Goal: Task Accomplishment & Management: Use online tool/utility

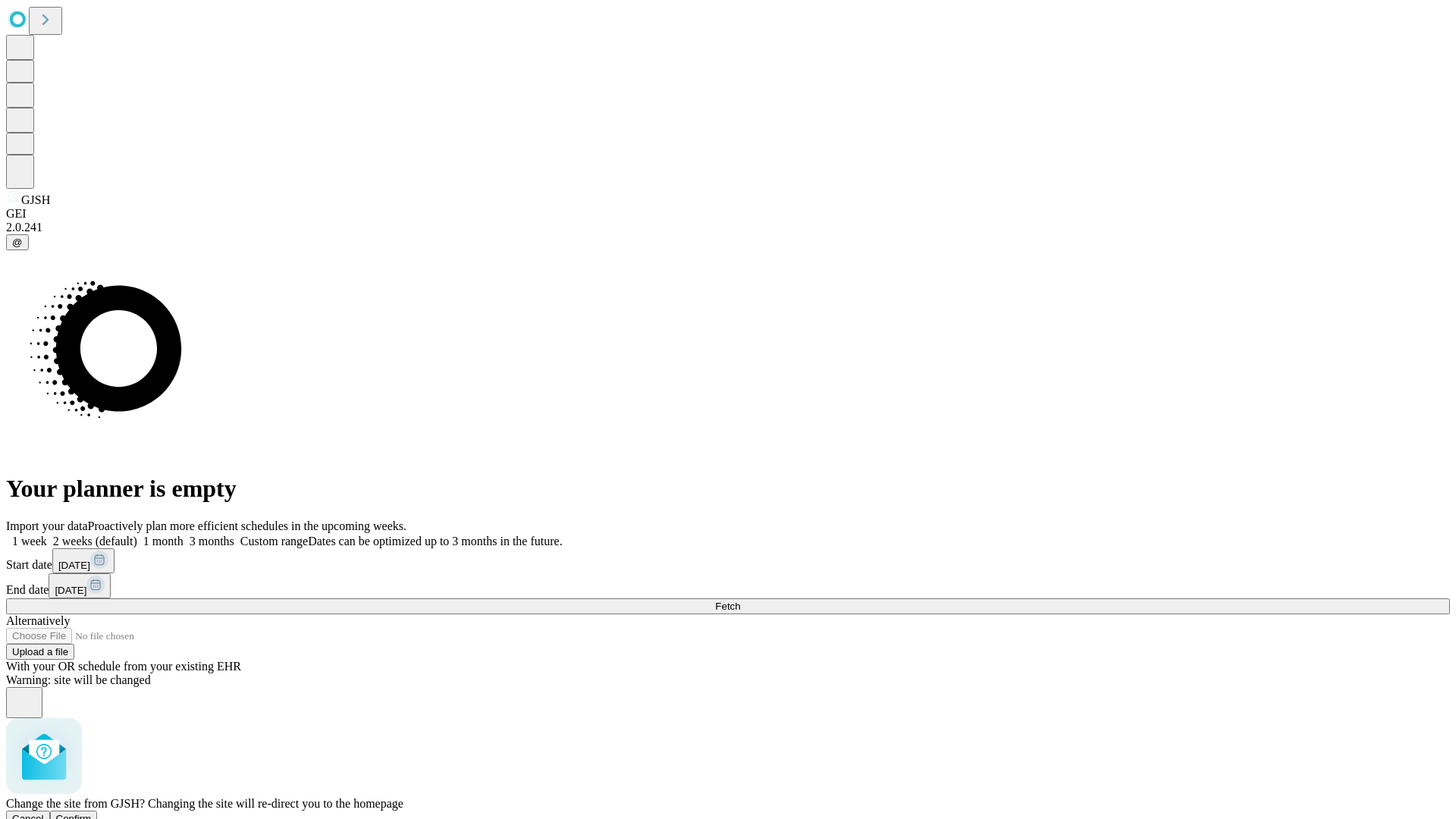
click at [92, 813] on span "Confirm" at bounding box center [74, 818] width 36 height 11
click at [47, 535] on label "1 week" at bounding box center [26, 541] width 41 height 13
click at [740, 600] on span "Fetch" at bounding box center [727, 606] width 25 height 11
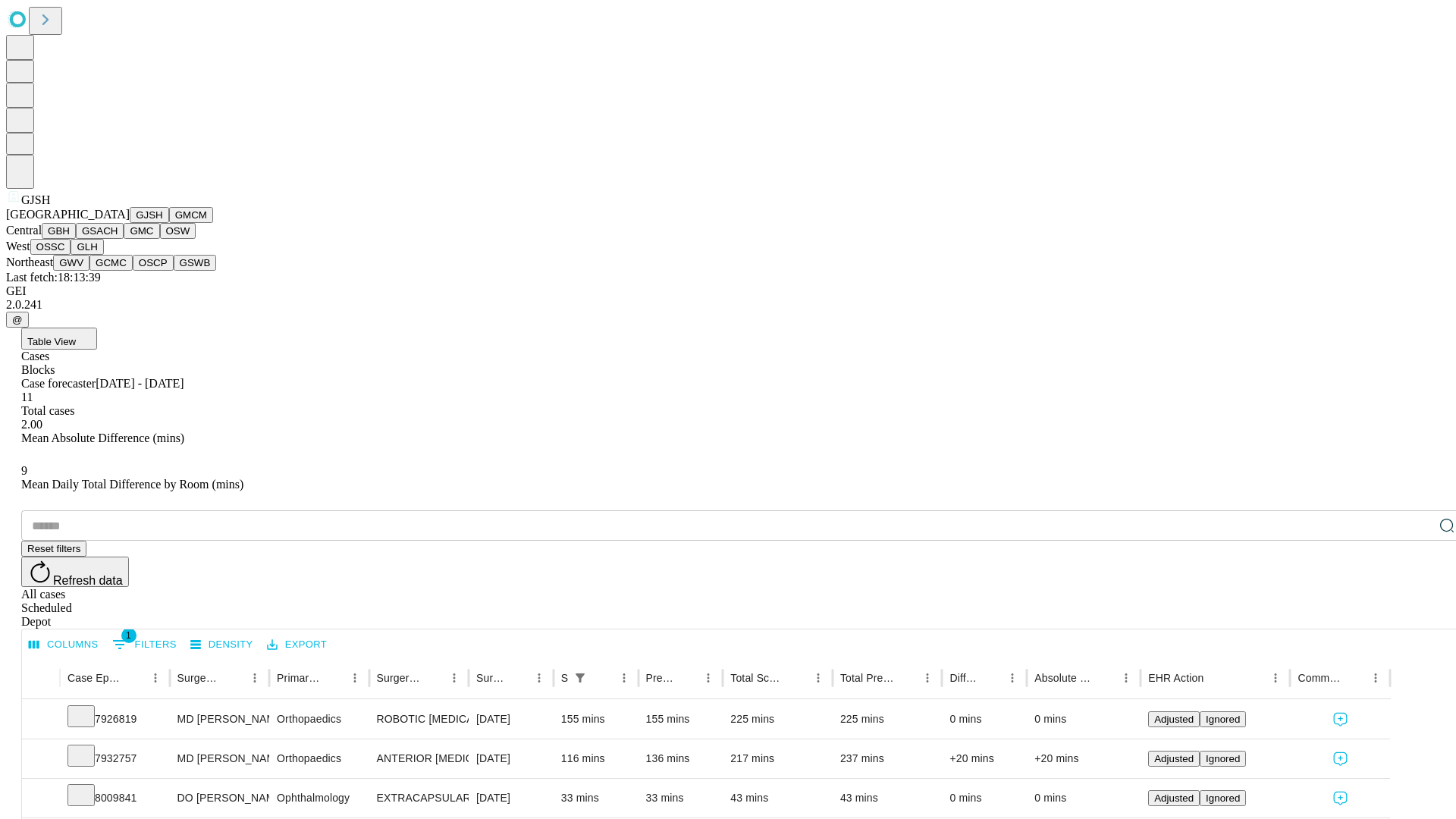
click at [169, 223] on button "GMCM" at bounding box center [191, 215] width 44 height 16
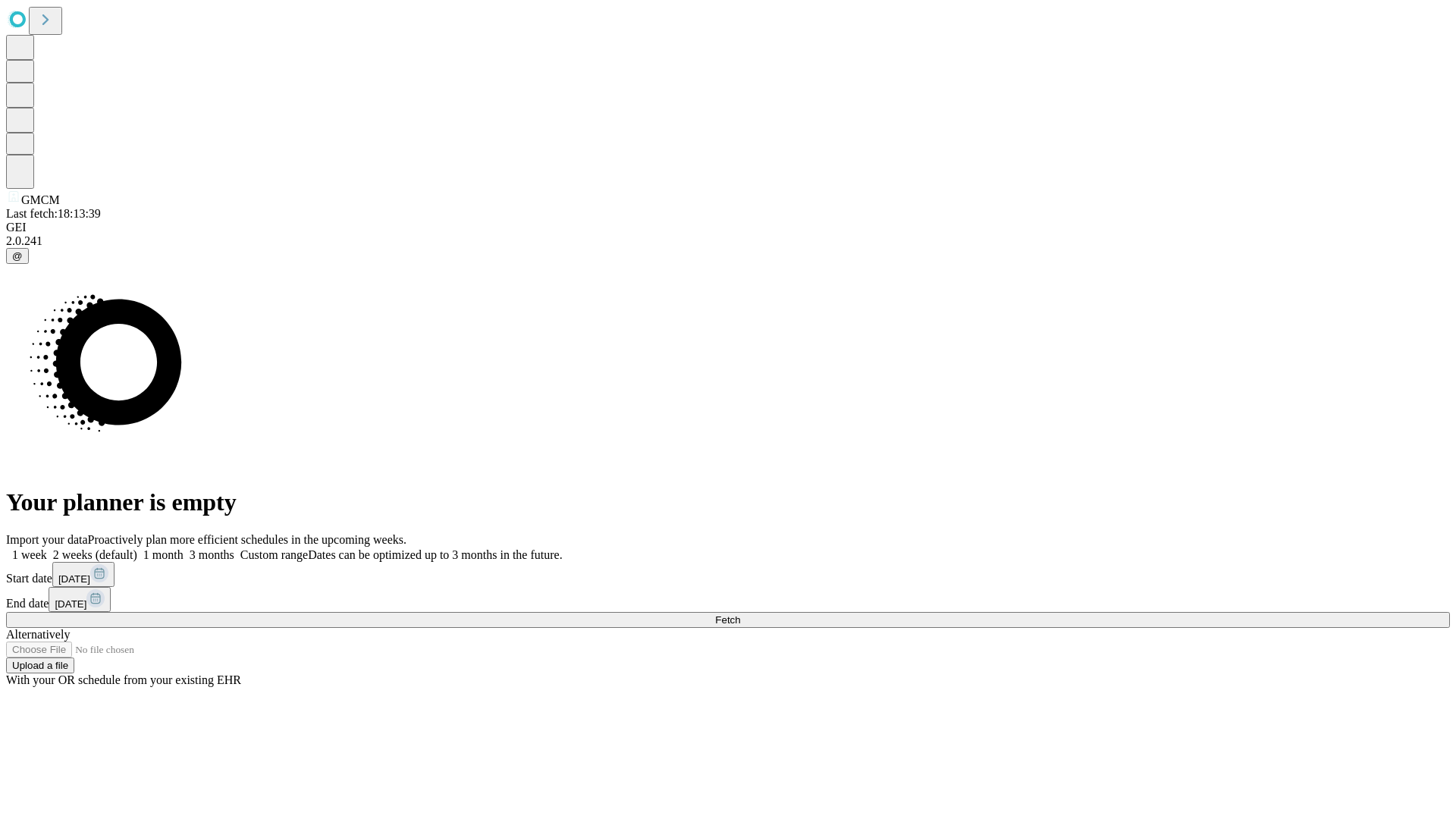
click at [47, 548] on label "1 week" at bounding box center [26, 555] width 41 height 13
click at [740, 614] on span "Fetch" at bounding box center [727, 620] width 25 height 11
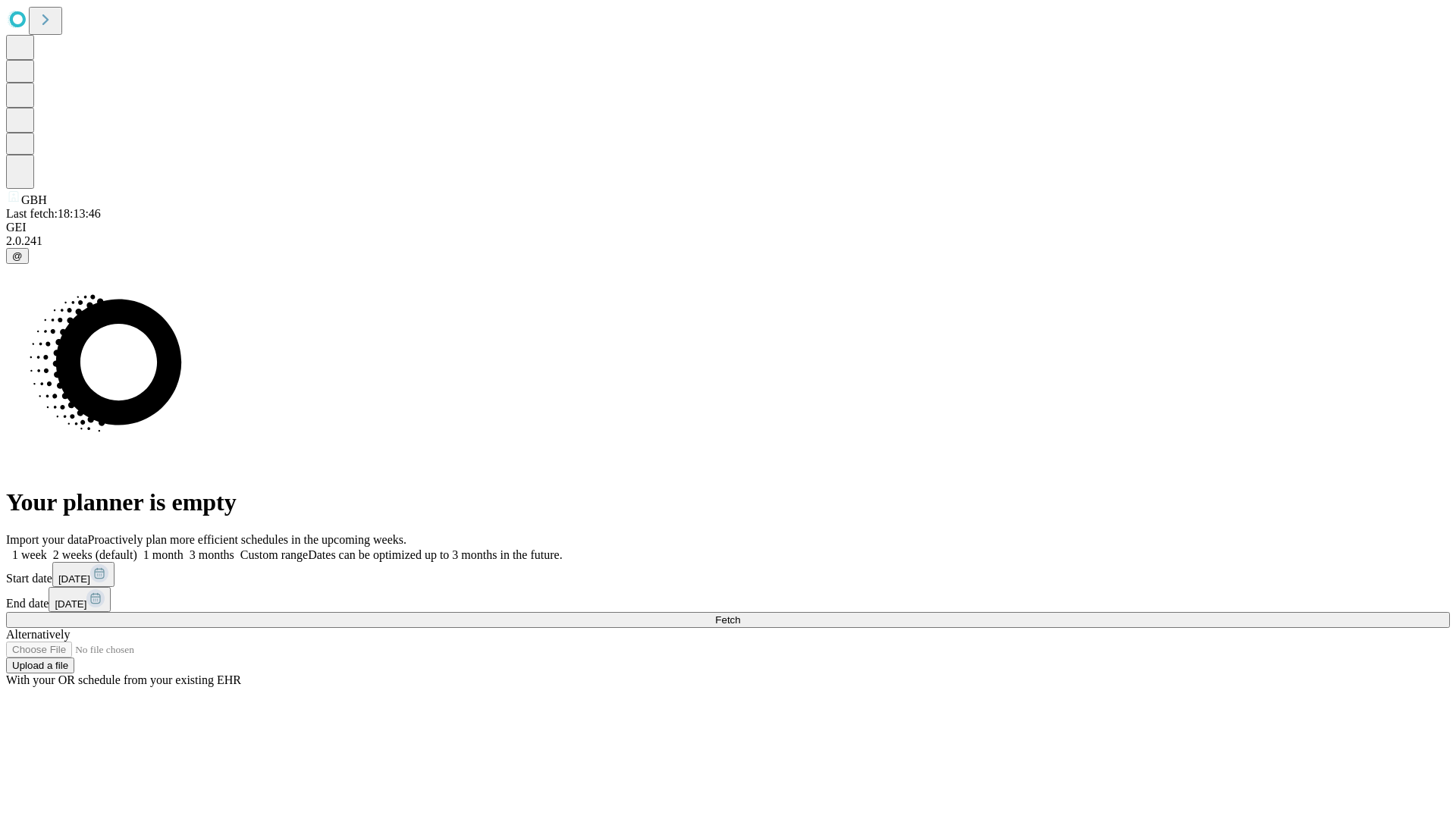
click at [47, 548] on label "1 week" at bounding box center [26, 555] width 41 height 13
click at [740, 614] on span "Fetch" at bounding box center [727, 620] width 25 height 11
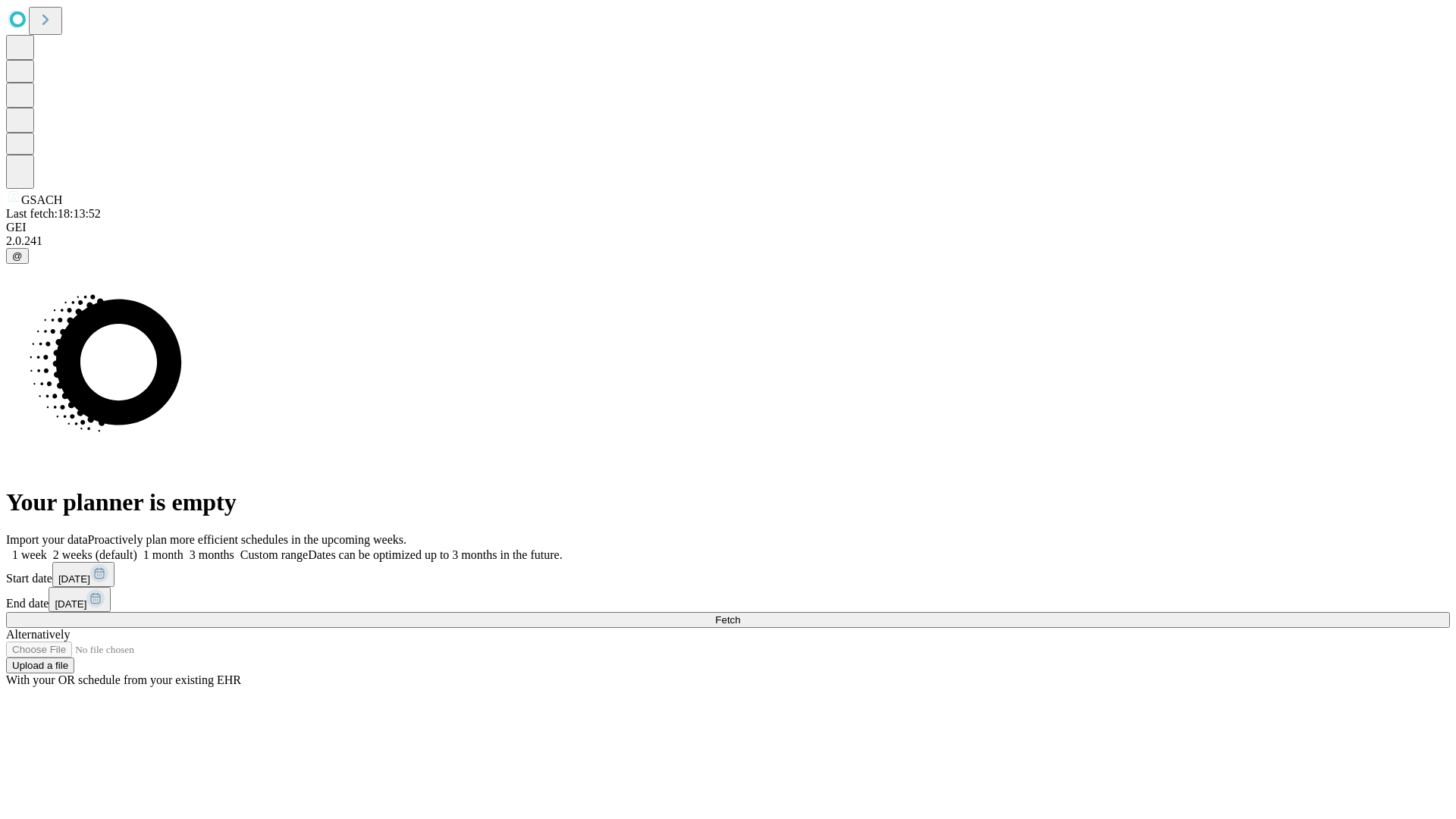
click at [47, 548] on label "1 week" at bounding box center [26, 555] width 41 height 13
click at [740, 614] on span "Fetch" at bounding box center [727, 620] width 25 height 11
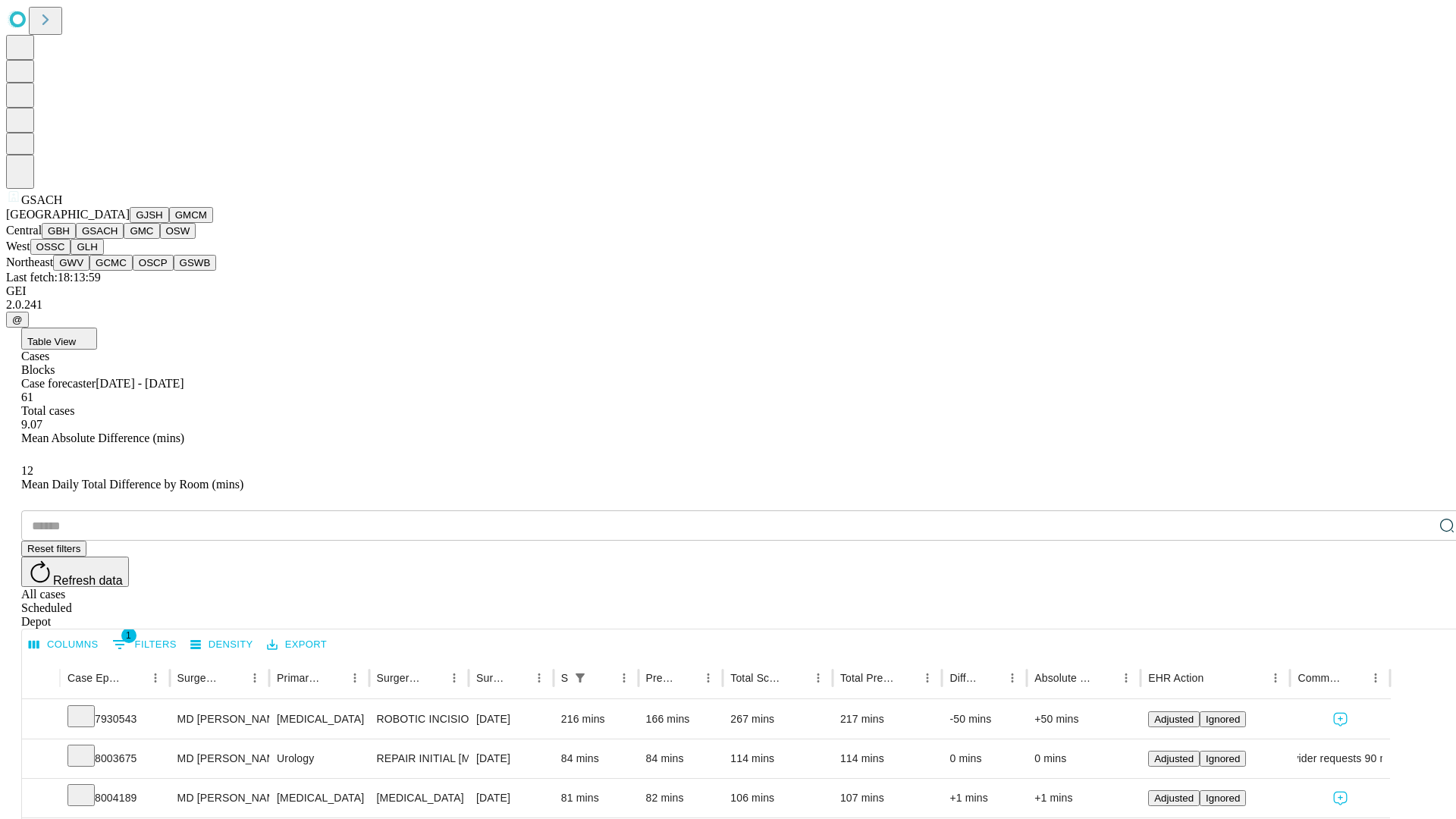
click at [123, 239] on button "GMC" at bounding box center [141, 231] width 36 height 16
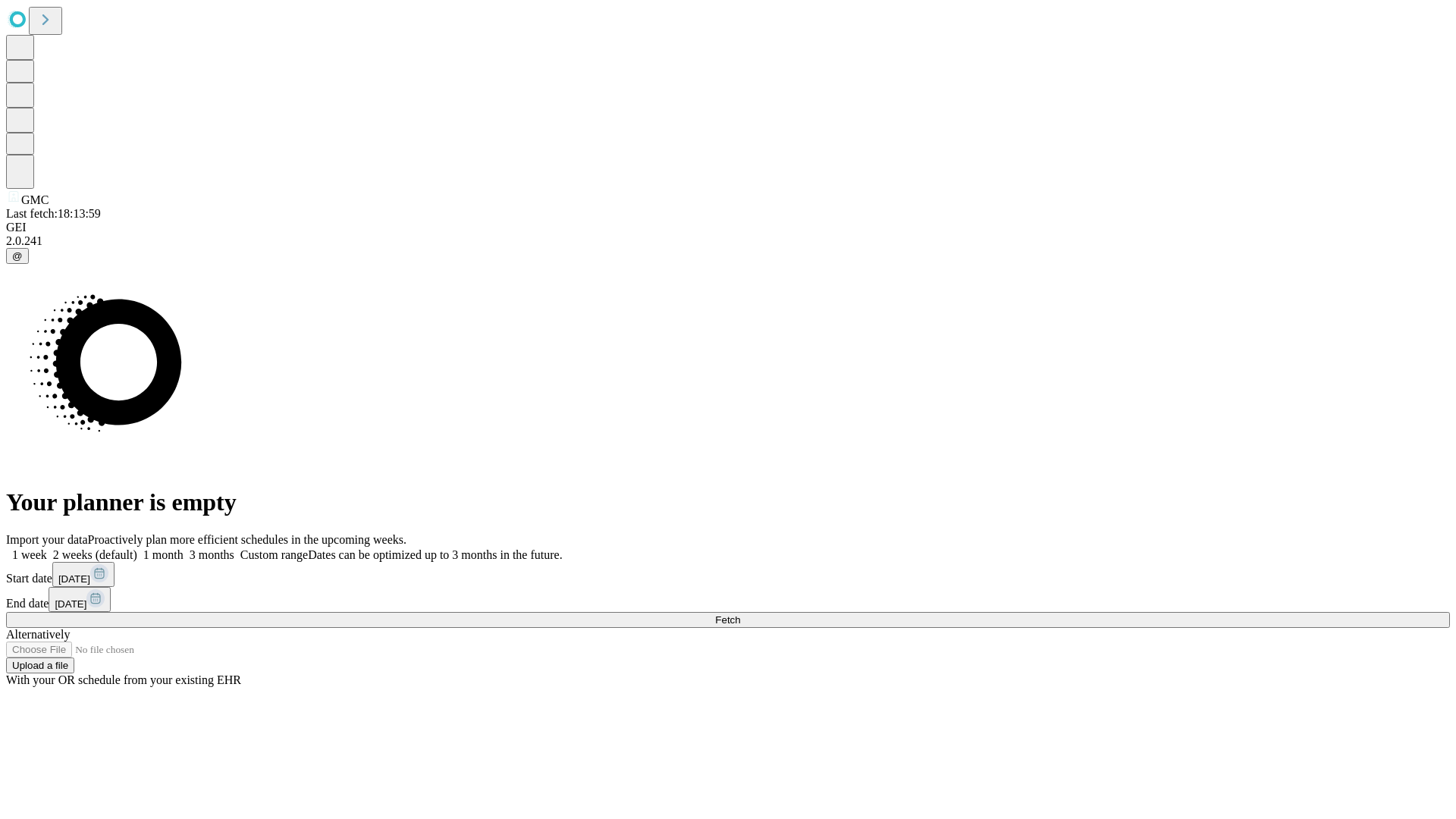
click at [740, 614] on span "Fetch" at bounding box center [727, 620] width 25 height 11
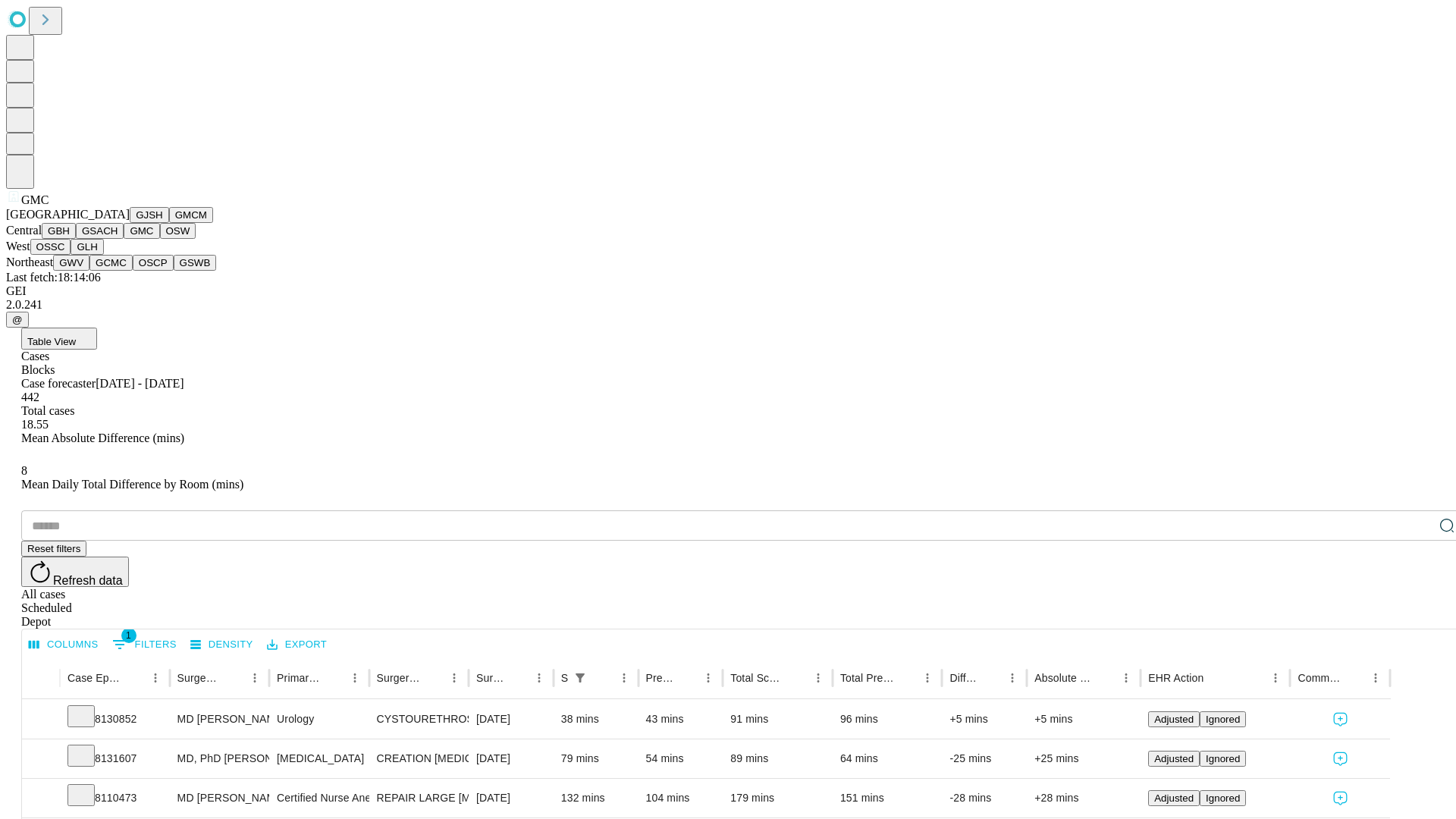
click at [160, 239] on button "OSW" at bounding box center [178, 231] width 36 height 16
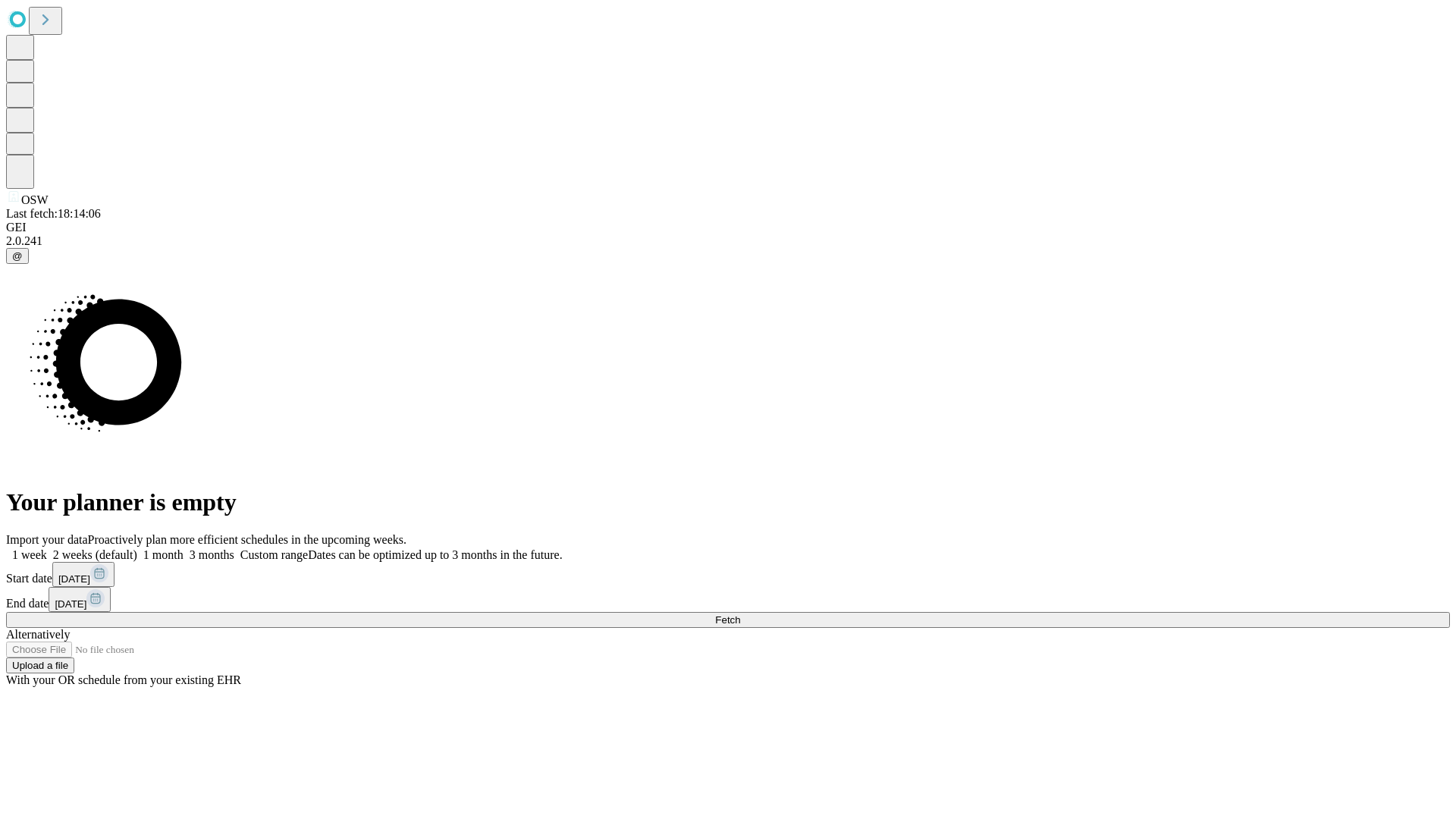
click at [47, 548] on label "1 week" at bounding box center [26, 555] width 41 height 13
click at [740, 614] on span "Fetch" at bounding box center [727, 620] width 25 height 11
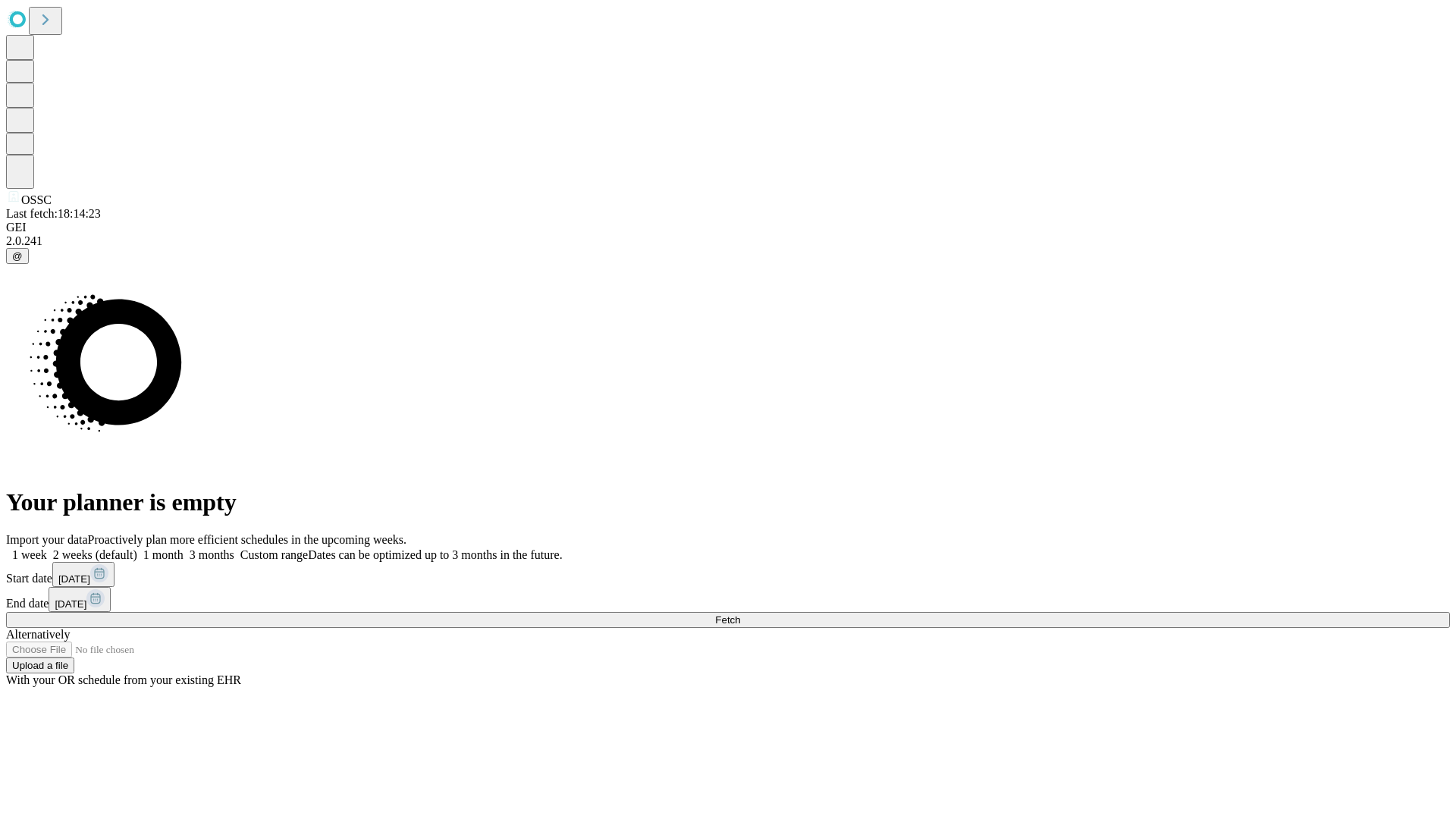
click at [47, 548] on label "1 week" at bounding box center [26, 555] width 41 height 13
click at [740, 614] on span "Fetch" at bounding box center [727, 620] width 25 height 11
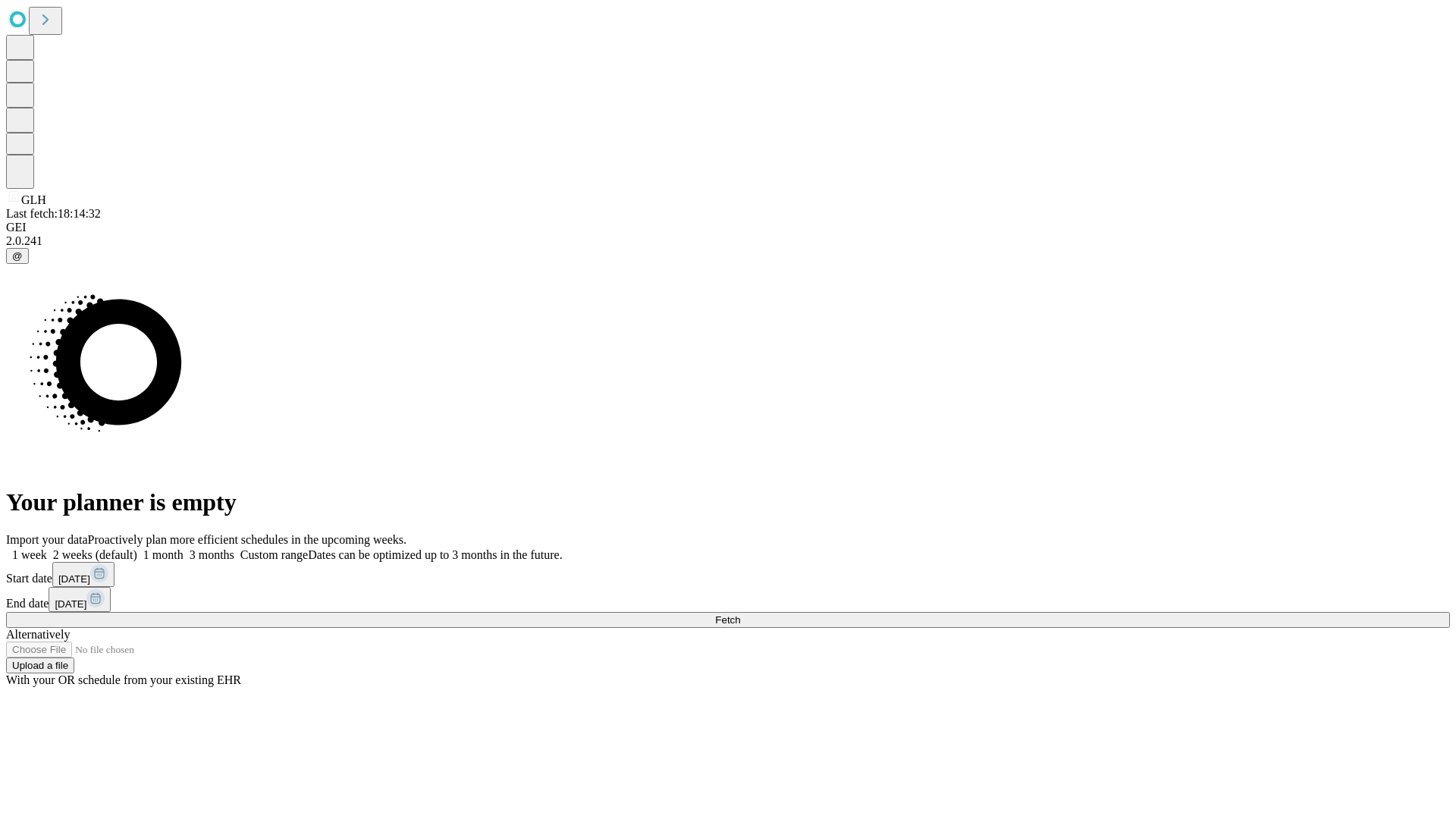
click at [740, 614] on span "Fetch" at bounding box center [727, 620] width 25 height 11
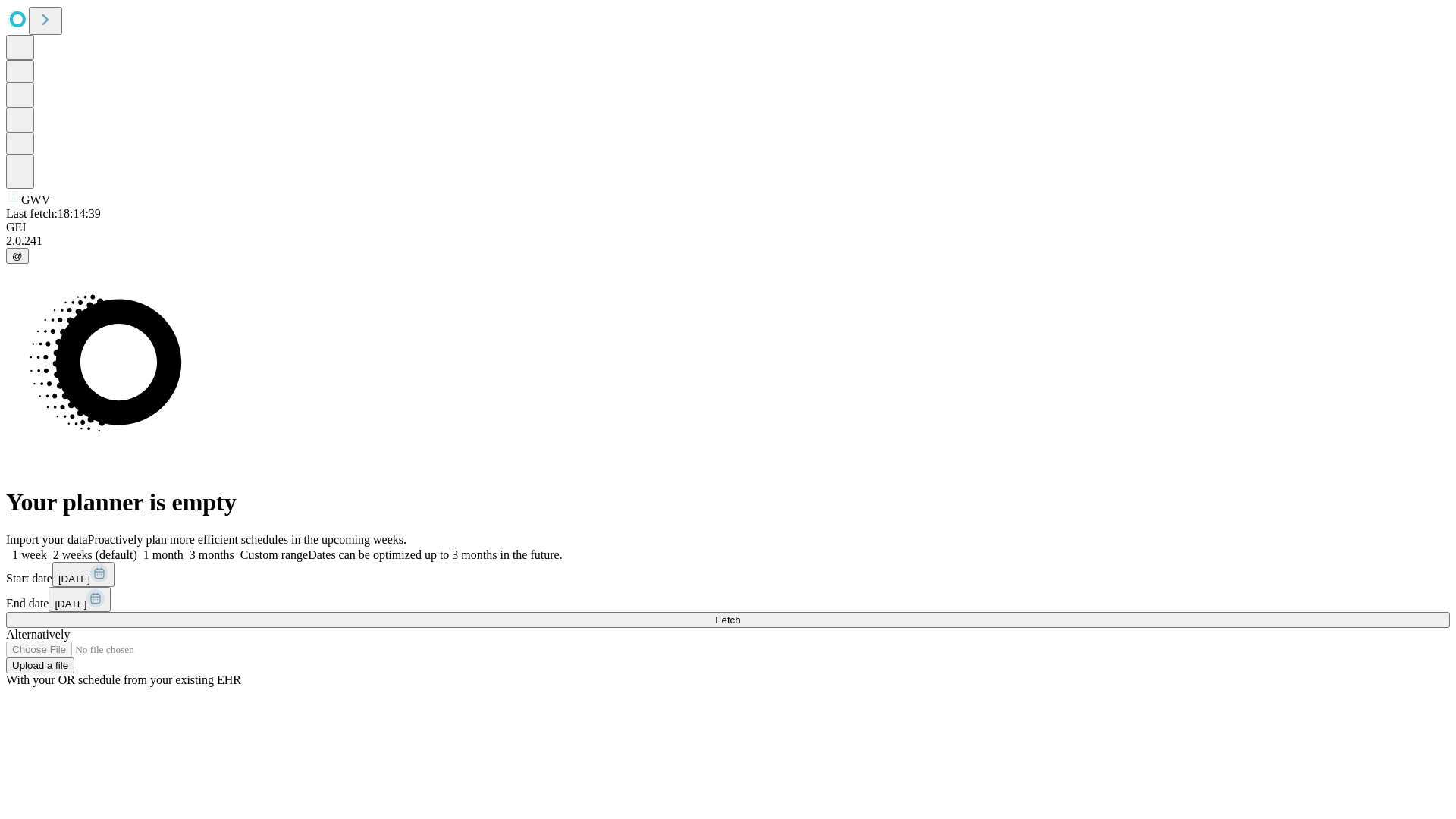
click at [47, 548] on label "1 week" at bounding box center [26, 555] width 41 height 13
click at [740, 614] on span "Fetch" at bounding box center [727, 620] width 25 height 11
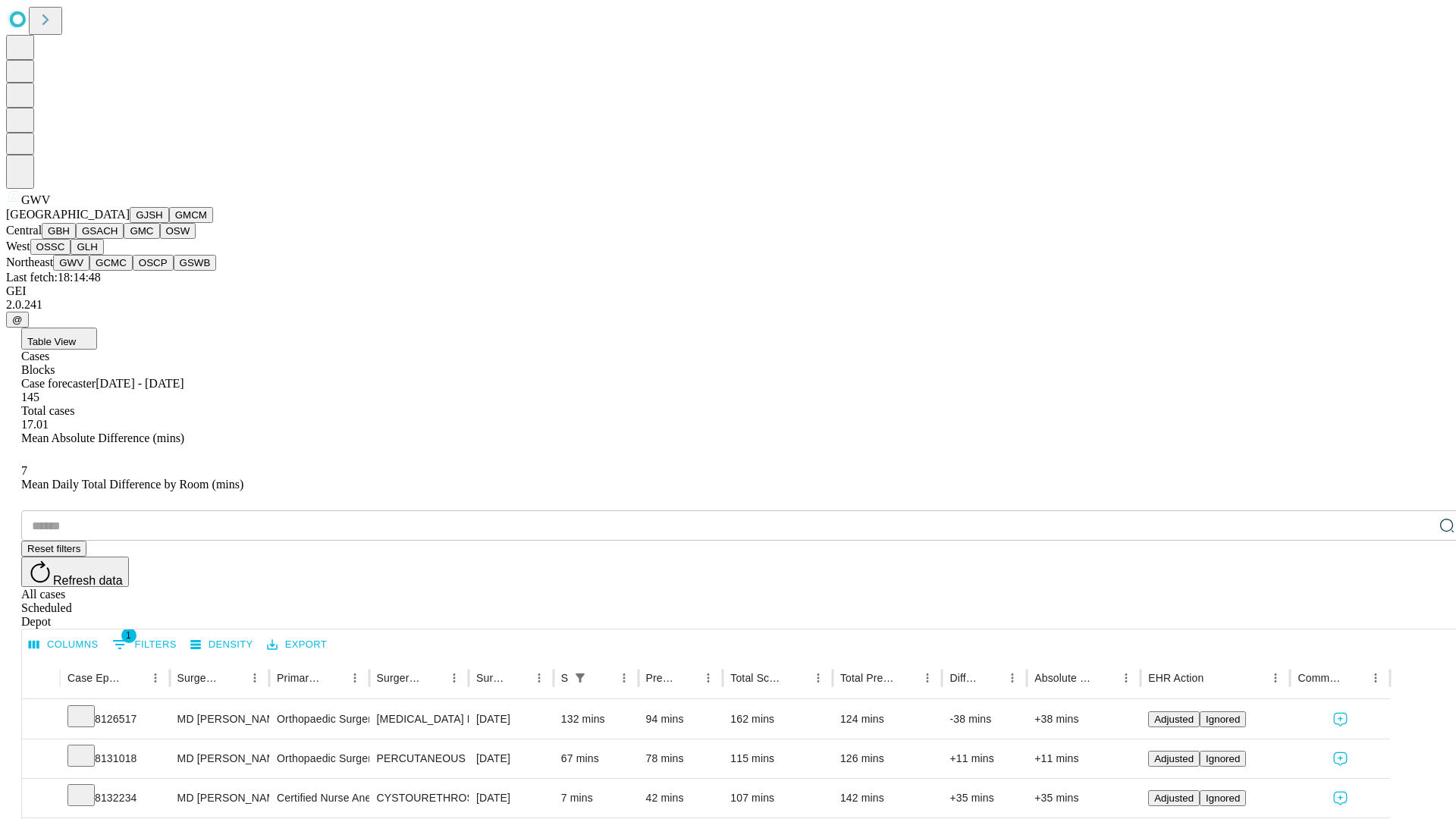
click at [118, 271] on button "GCMC" at bounding box center [111, 263] width 43 height 16
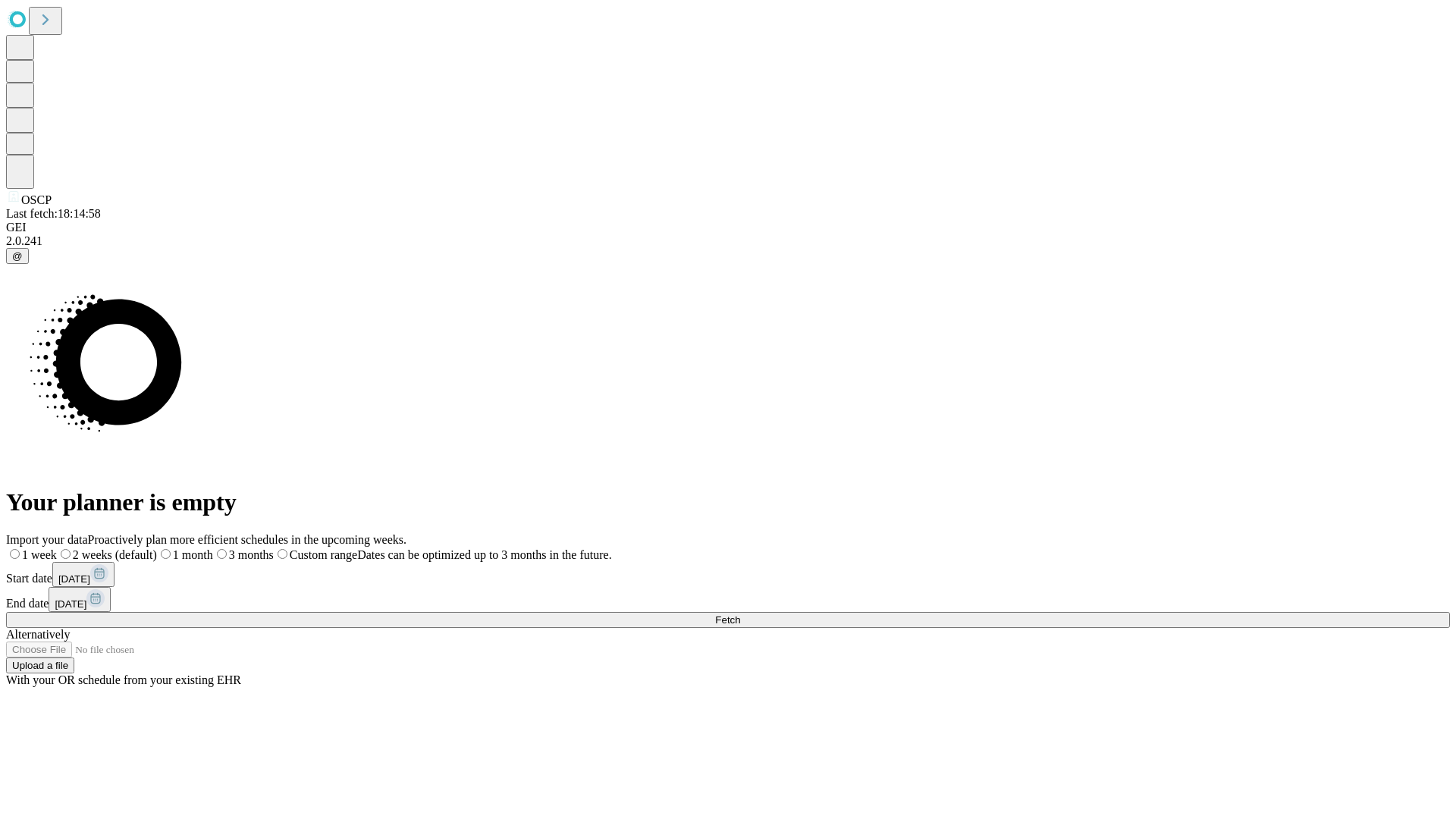
click at [57, 548] on label "1 week" at bounding box center [31, 555] width 50 height 13
click at [740, 614] on span "Fetch" at bounding box center [727, 620] width 25 height 11
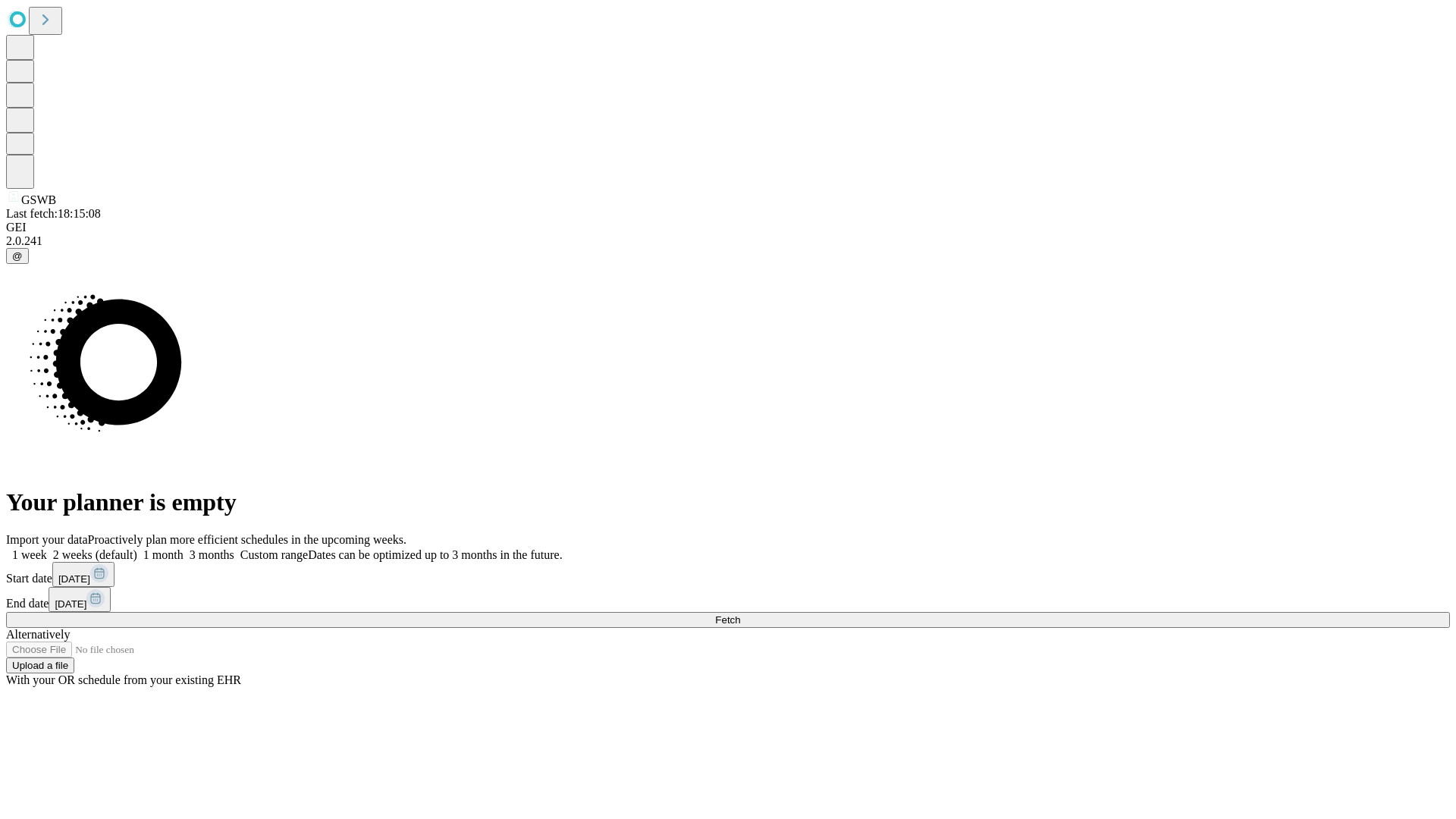
click at [47, 548] on label "1 week" at bounding box center [26, 555] width 41 height 13
click at [740, 614] on span "Fetch" at bounding box center [727, 620] width 25 height 11
